Goal: Task Accomplishment & Management: Manage account settings

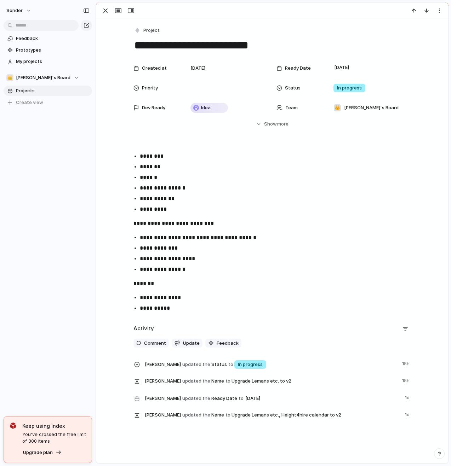
scroll to position [0, 42]
click at [104, 9] on div "button" at bounding box center [105, 10] width 8 height 8
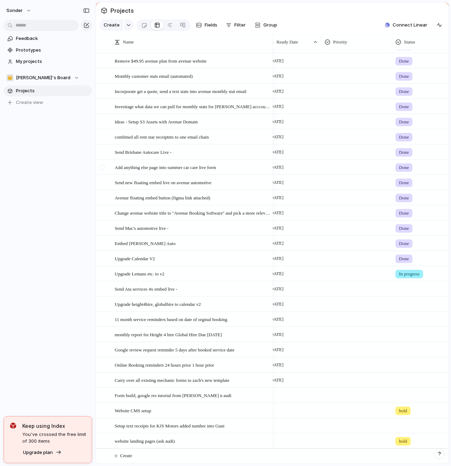
scroll to position [0, 83]
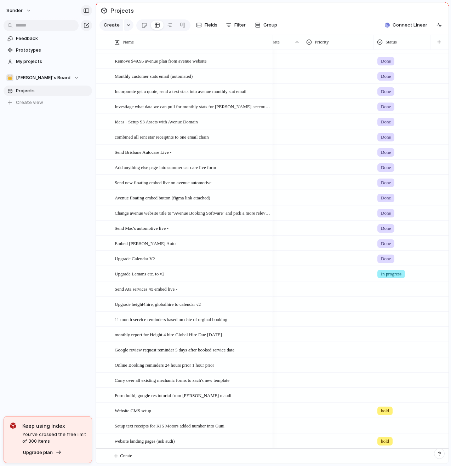
click at [86, 9] on div "button" at bounding box center [86, 10] width 6 height 5
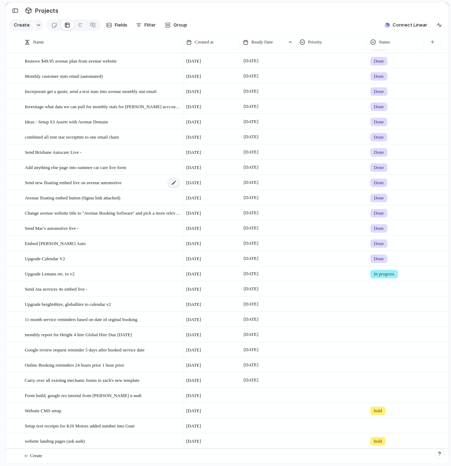
scroll to position [79, 0]
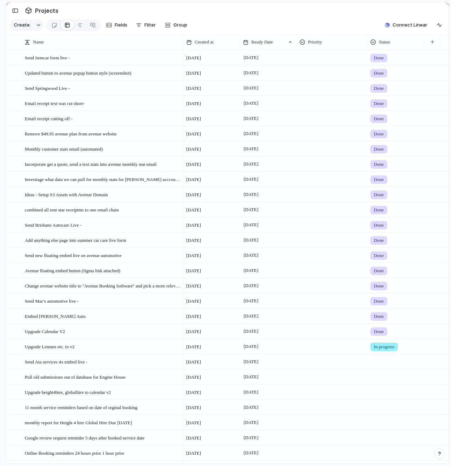
click at [384, 364] on div at bounding box center [395, 361] width 56 height 12
click at [384, 430] on span "hold" at bounding box center [380, 432] width 10 height 7
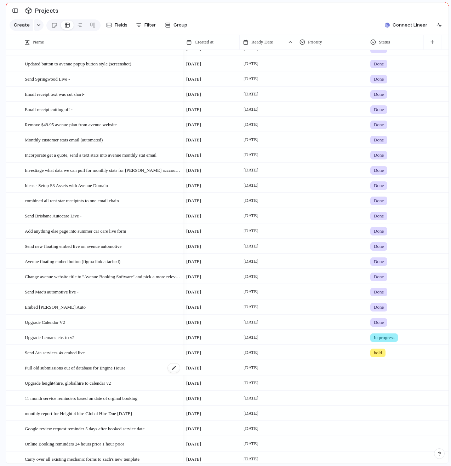
click at [107, 372] on span "Pull old submissions out of database for Engine House" at bounding box center [75, 368] width 101 height 8
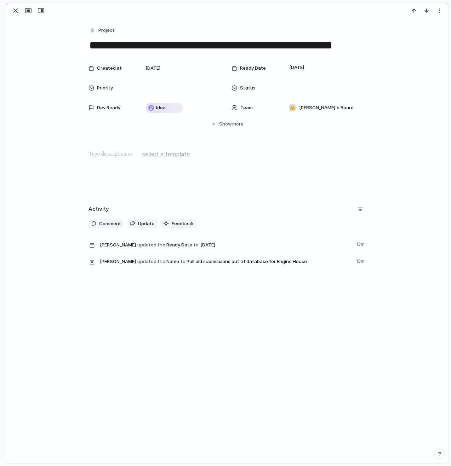
drag, startPoint x: 87, startPoint y: 45, endPoint x: 383, endPoint y: 50, distance: 296.6
click at [383, 50] on div "**********" at bounding box center [227, 145] width 442 height 255
click at [15, 14] on div "button" at bounding box center [15, 10] width 8 height 8
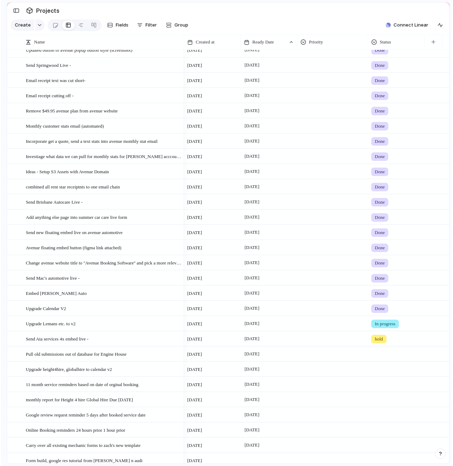
scroll to position [32, 0]
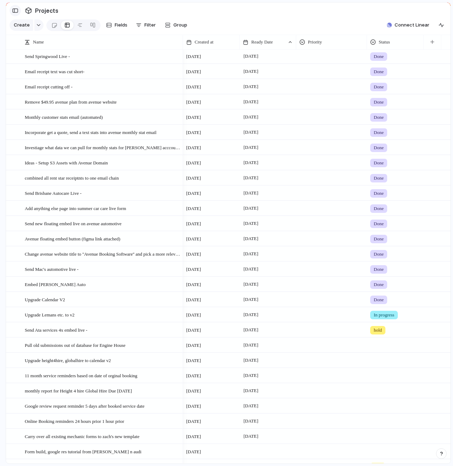
click at [12, 10] on div "button" at bounding box center [15, 10] width 6 height 5
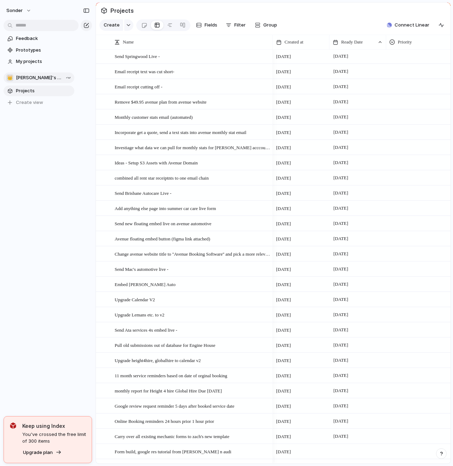
click at [39, 77] on span "[PERSON_NAME]'s Board" at bounding box center [39, 77] width 47 height 7
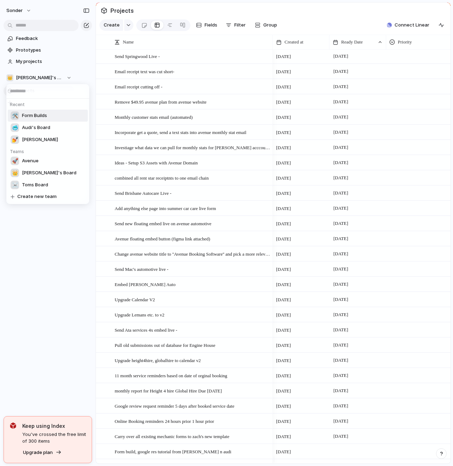
click at [44, 115] on span "Form Builds" at bounding box center [34, 115] width 25 height 7
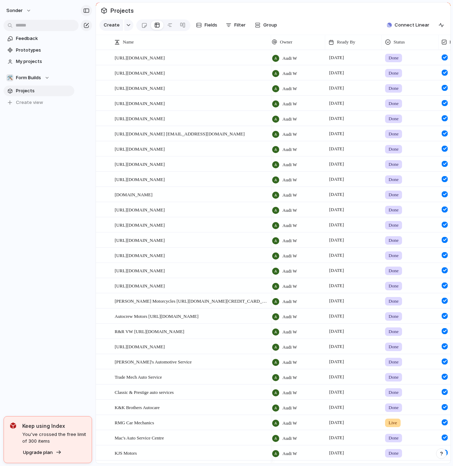
click at [84, 9] on div "button" at bounding box center [86, 10] width 6 height 5
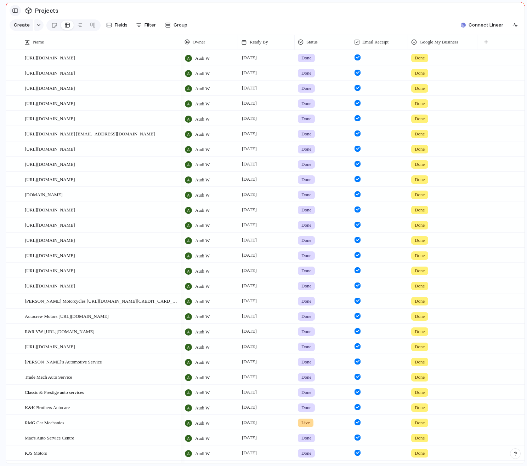
click at [18, 12] on button "button" at bounding box center [15, 10] width 11 height 11
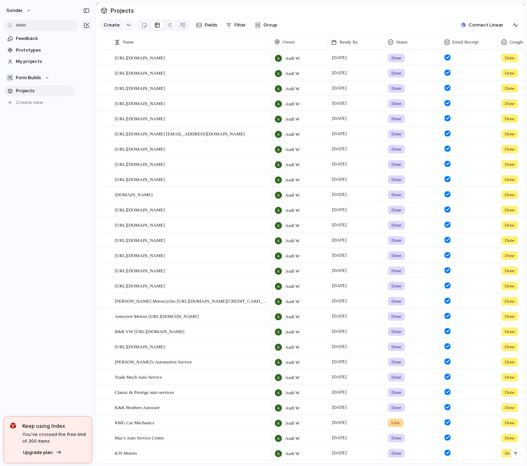
click at [30, 92] on span "Projects" at bounding box center [44, 90] width 56 height 7
click at [35, 76] on span "Form Builds" at bounding box center [28, 77] width 25 height 7
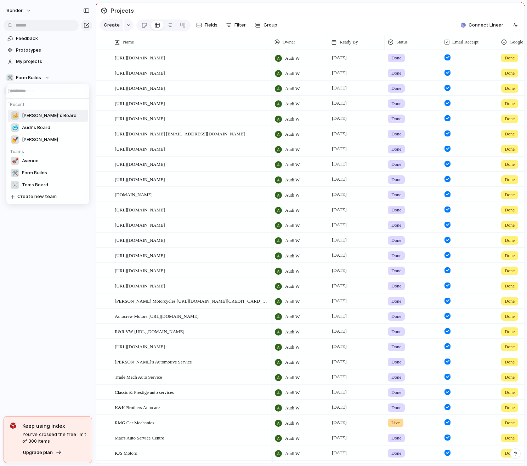
click at [43, 118] on span "[PERSON_NAME]'s Board" at bounding box center [49, 115] width 55 height 7
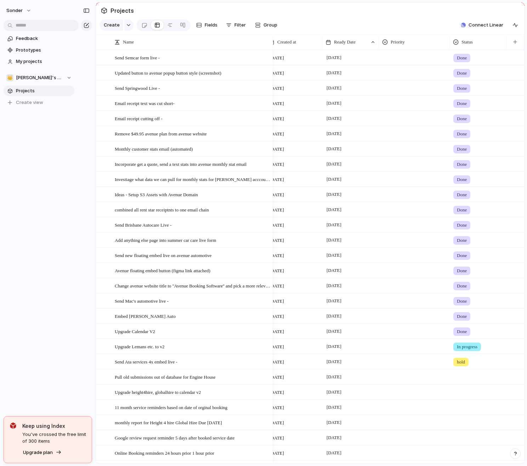
scroll to position [94, 0]
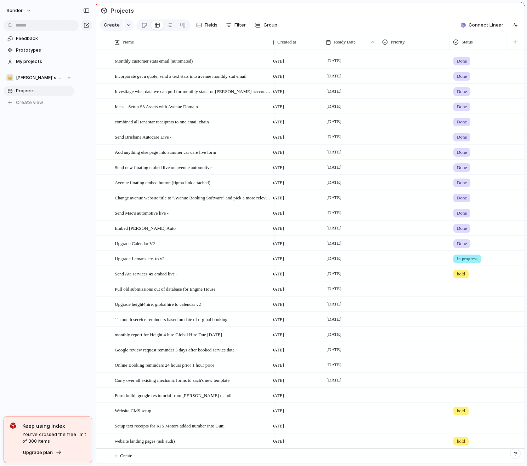
click at [451, 290] on div at bounding box center [478, 288] width 56 height 12
click at [451, 329] on span "Done" at bounding box center [464, 330] width 12 height 7
click at [148, 458] on button "Create" at bounding box center [319, 456] width 432 height 15
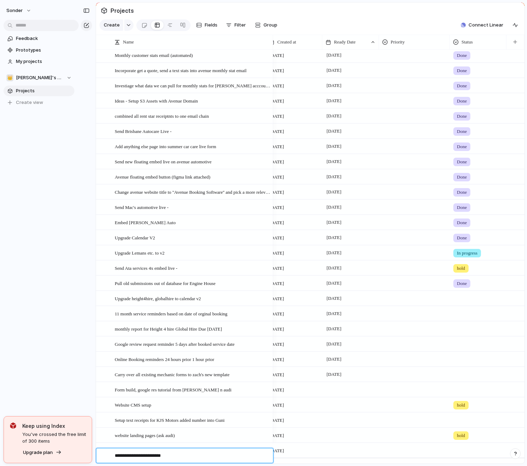
type textarea "**********"
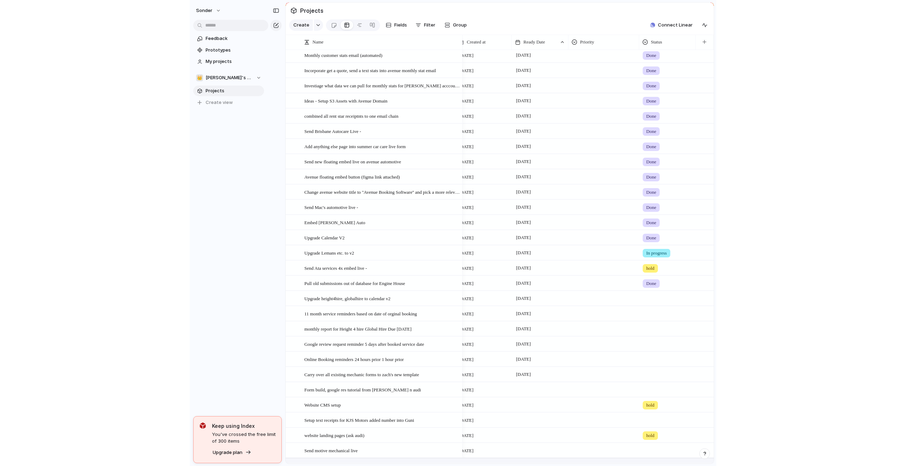
scroll to position [109, 0]
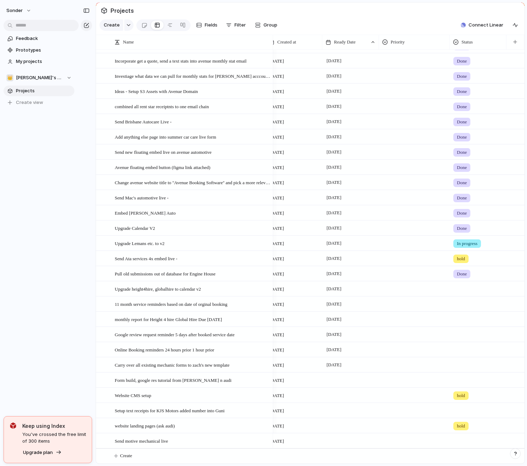
click at [341, 437] on div at bounding box center [351, 436] width 56 height 4
click at [396, 390] on button "9" at bounding box center [396, 390] width 14 height 14
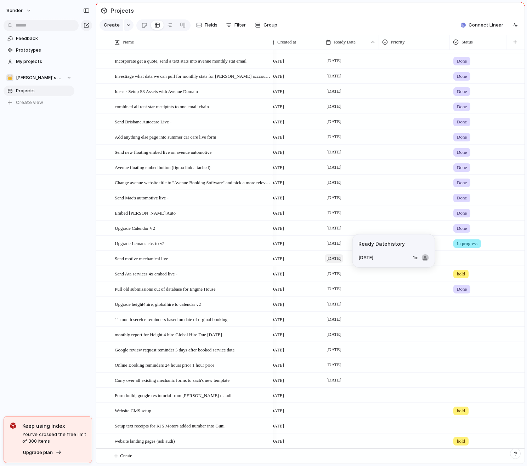
click at [343, 257] on span "[DATE]" at bounding box center [334, 258] width 18 height 8
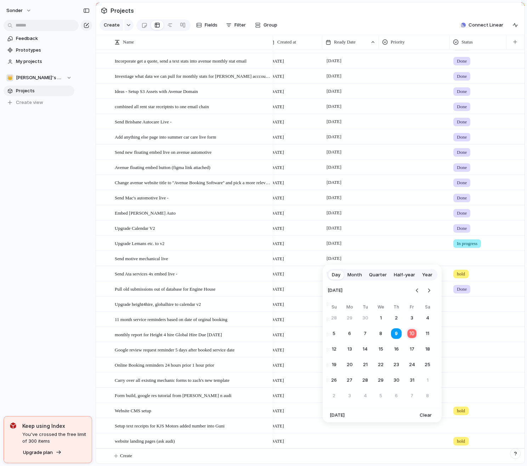
click at [411, 334] on button "10" at bounding box center [412, 334] width 14 height 14
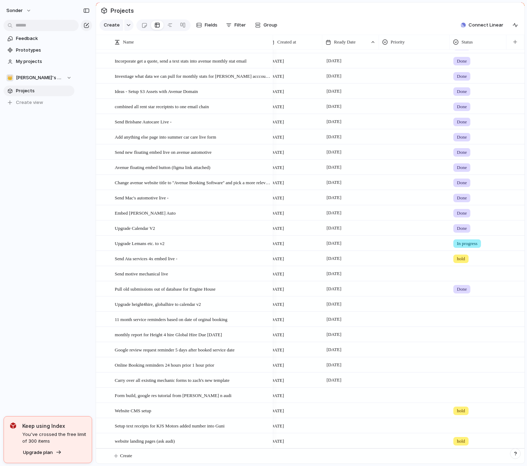
click at [65, 409] on div "sonder Feedback Prototypes My projects 👑 [PERSON_NAME]'s Board Projects To pick…" at bounding box center [39, 233] width 78 height 466
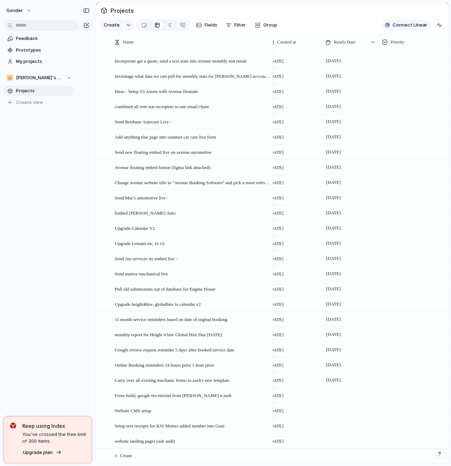
click at [395, 29] on span "Connect Linear" at bounding box center [410, 25] width 35 height 7
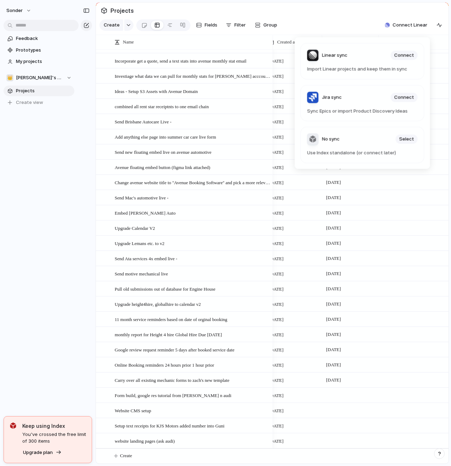
click at [346, 14] on div "Linear sync Connect Import Linear projects and keep them in sync Jira sync Conn…" at bounding box center [225, 233] width 451 height 466
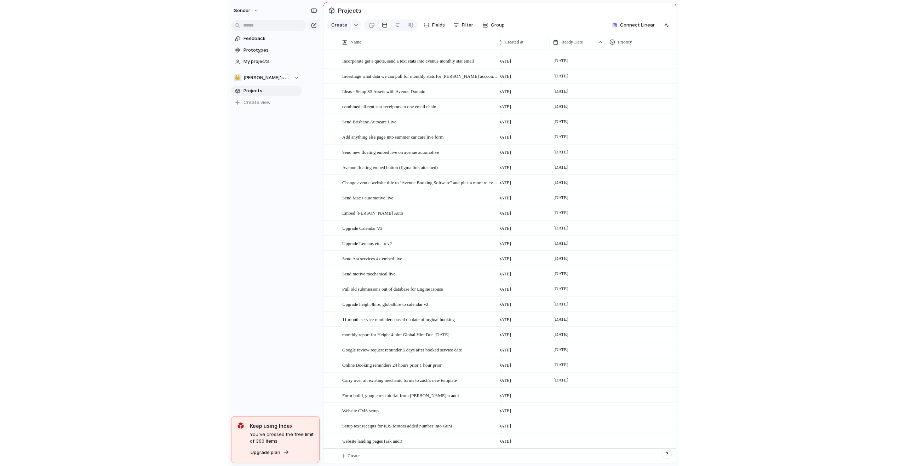
scroll to position [0, 0]
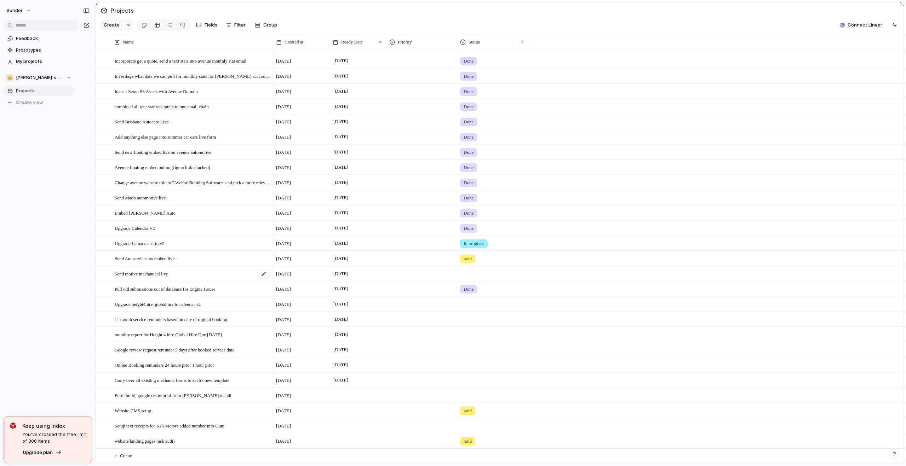
click at [167, 273] on span "Send motive mechanical live" at bounding box center [141, 274] width 53 height 8
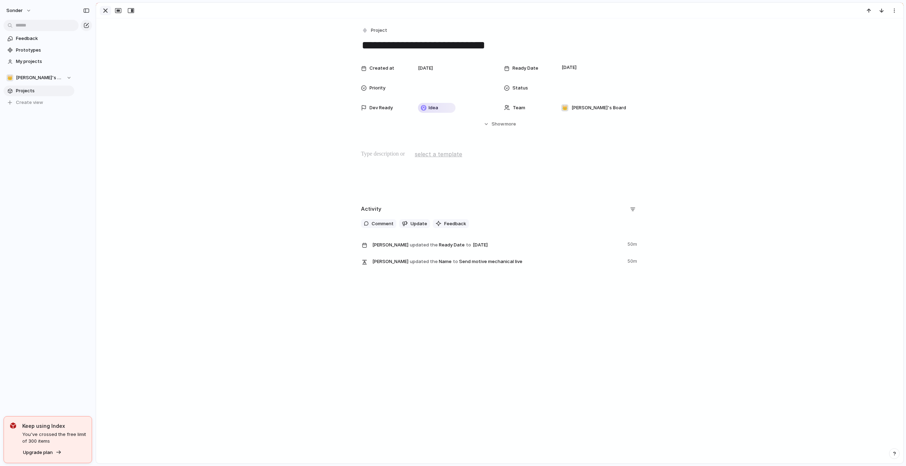
click at [104, 9] on div "button" at bounding box center [105, 10] width 8 height 8
